Goal: Transaction & Acquisition: Purchase product/service

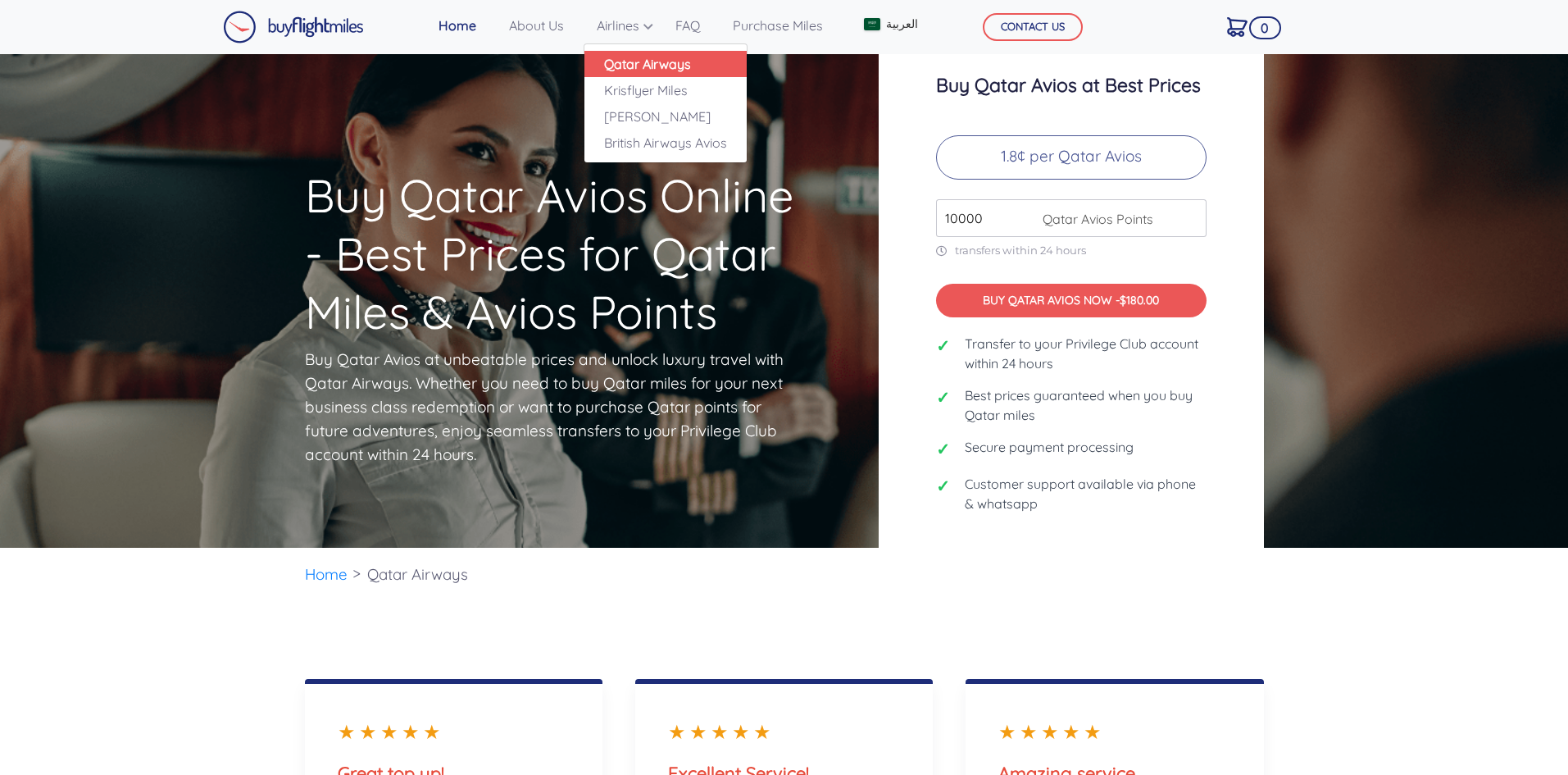
click at [646, 54] on link "Qatar Airways" at bounding box center [665, 64] width 162 height 26
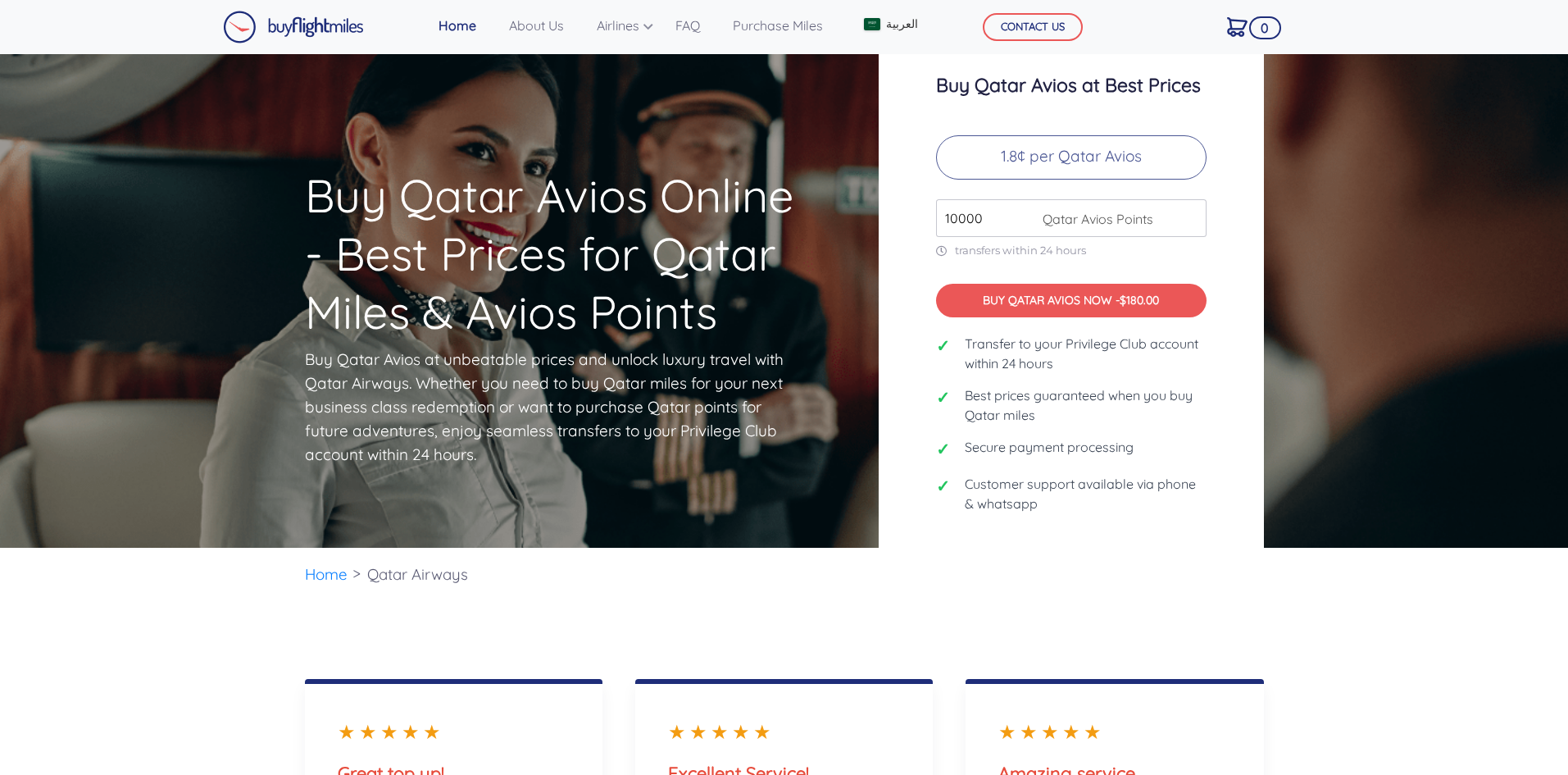
click at [1043, 222] on span "Qatar Avios Points" at bounding box center [1093, 219] width 119 height 20
drag, startPoint x: 972, startPoint y: 210, endPoint x: 921, endPoint y: 200, distance: 52.0
click at [918, 198] on div "Buy Qatar Avios at Best Prices 1.8¢ per Qatar Avios 10000 Qatar Avios Points tr…" at bounding box center [1071, 301] width 386 height 534
click at [1191, 225] on input "10000" at bounding box center [1071, 218] width 270 height 38
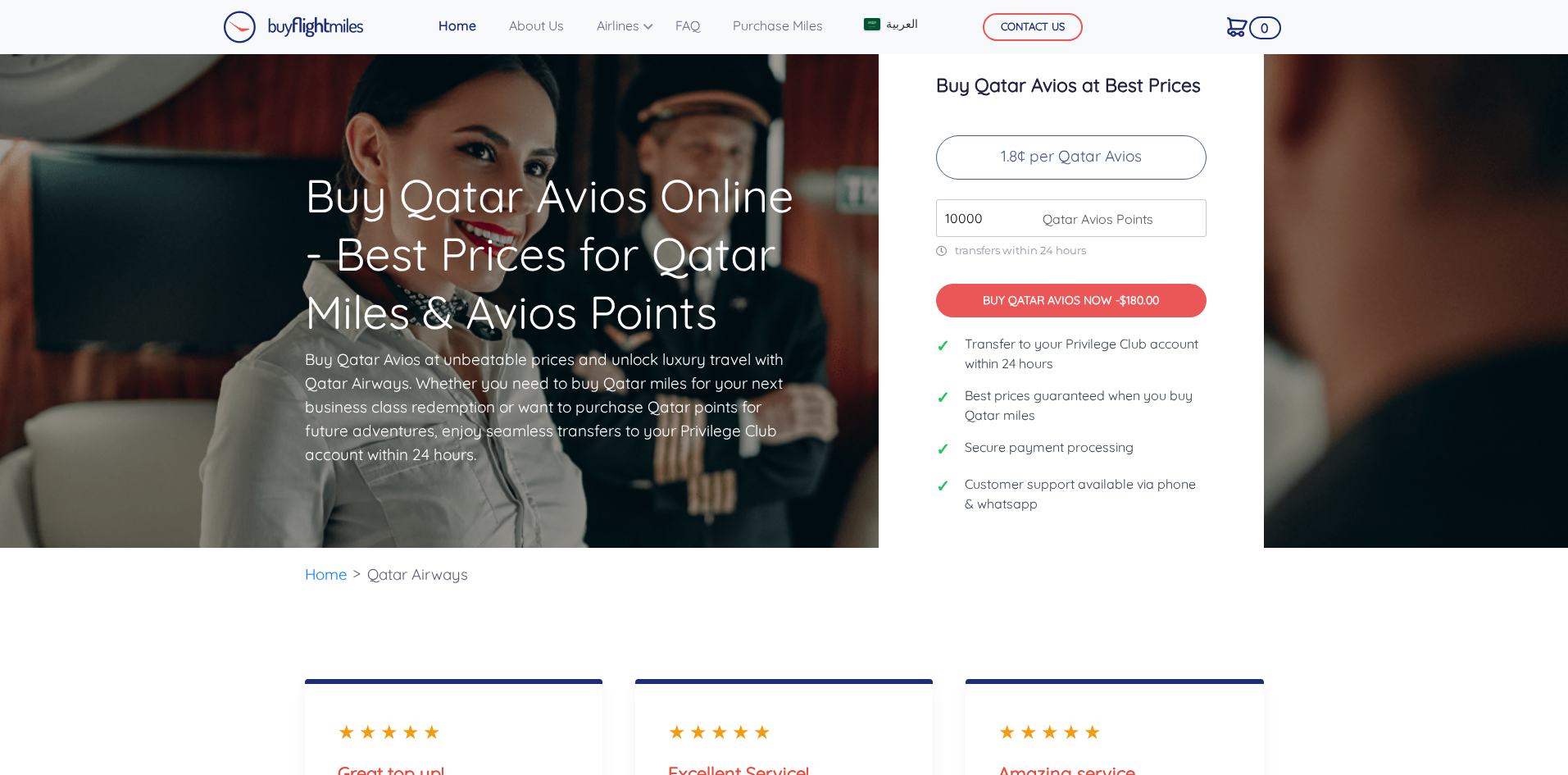
click at [1191, 225] on input "10000" at bounding box center [1071, 218] width 270 height 38
click at [1192, 210] on input "11000" at bounding box center [1071, 218] width 270 height 38
click at [1192, 210] on input "12000" at bounding box center [1071, 218] width 270 height 38
click at [1192, 210] on input "13000" at bounding box center [1071, 218] width 270 height 38
click at [1192, 210] on input "14000" at bounding box center [1071, 218] width 270 height 38
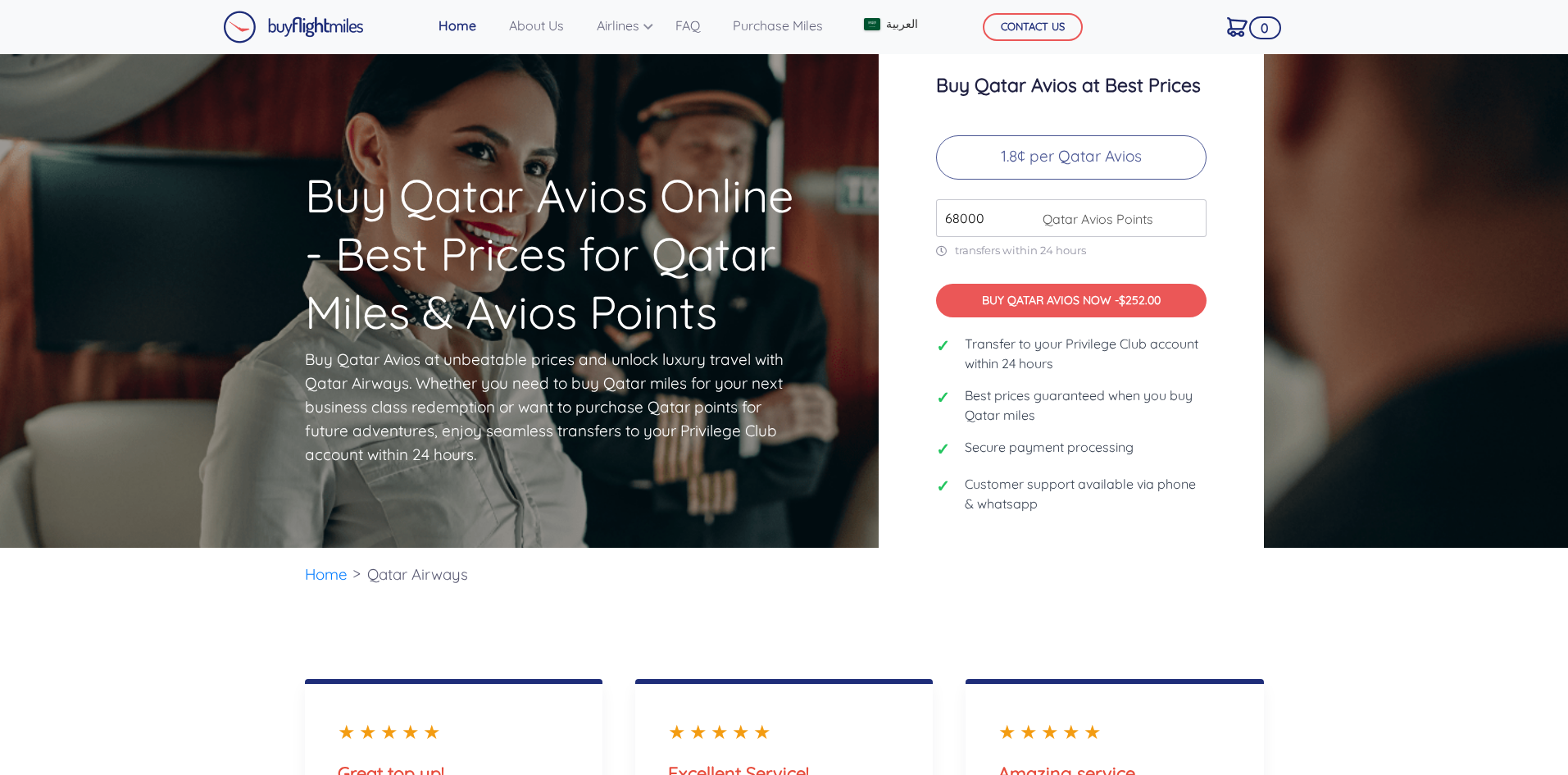
click at [1192, 210] on input "68000" at bounding box center [1071, 218] width 270 height 38
click at [1191, 226] on input "67000" at bounding box center [1071, 218] width 270 height 38
click at [1191, 226] on input "66000" at bounding box center [1071, 218] width 270 height 38
click at [1191, 226] on input "65000" at bounding box center [1071, 218] width 270 height 38
click at [1191, 226] on input "64000" at bounding box center [1071, 218] width 270 height 38
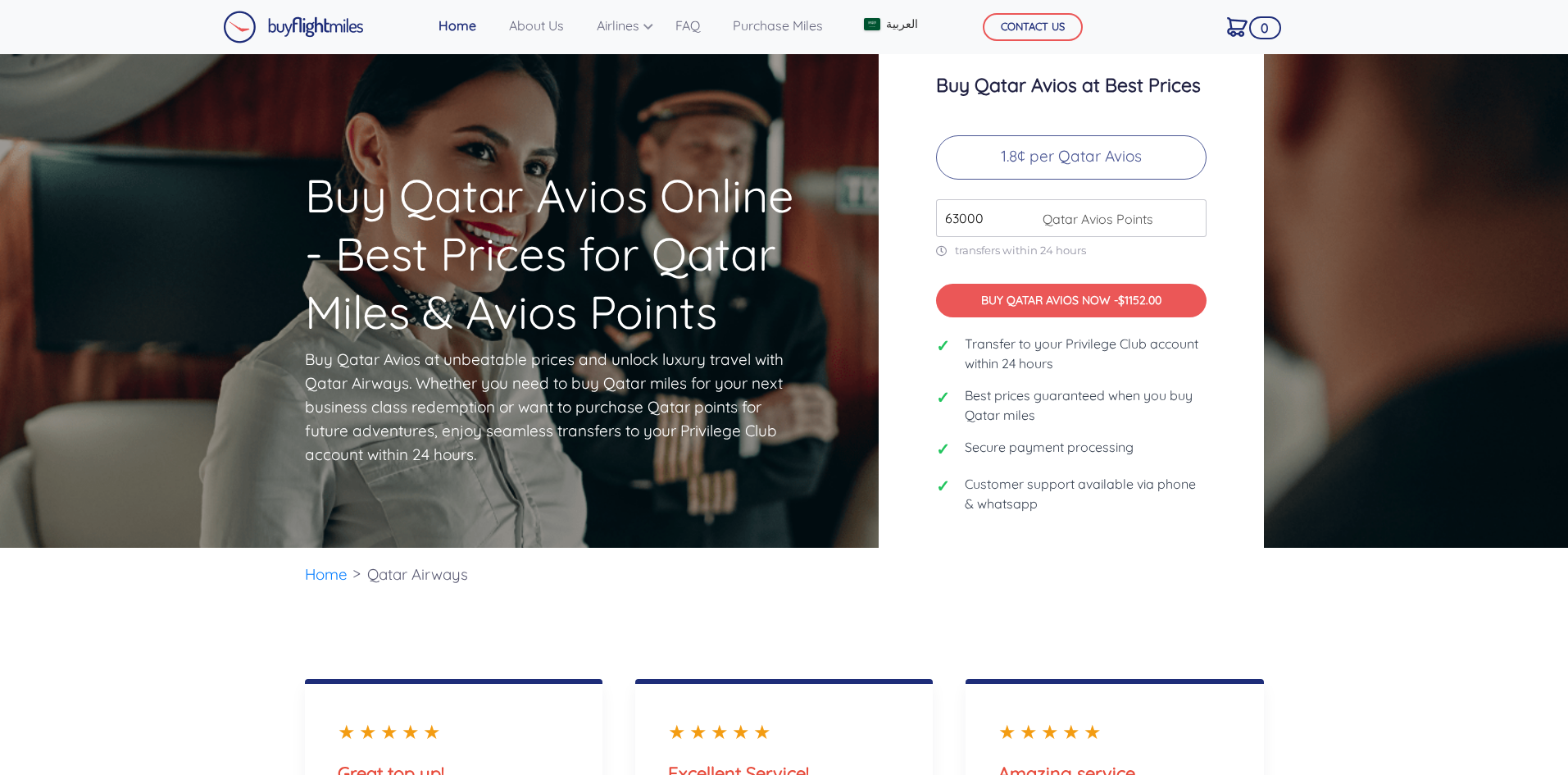
click at [1191, 226] on input "63000" at bounding box center [1071, 218] width 270 height 38
click at [1191, 226] on input "62000" at bounding box center [1071, 218] width 270 height 38
click at [1191, 226] on input "61000" at bounding box center [1071, 218] width 270 height 38
type input "60000"
click at [1191, 226] on input "60000" at bounding box center [1071, 218] width 270 height 38
